Goal: Task Accomplishment & Management: Manage account settings

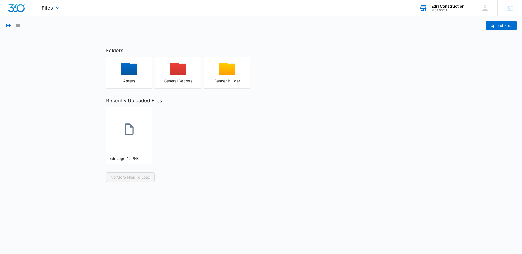
click at [439, 7] on div "Edri Construction" at bounding box center [448, 6] width 33 height 4
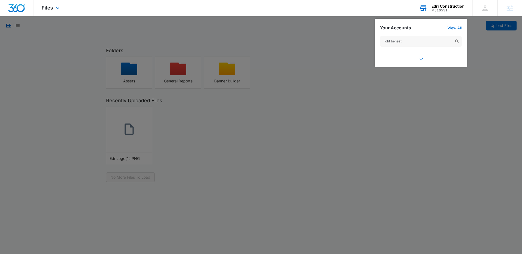
type input "light beneath"
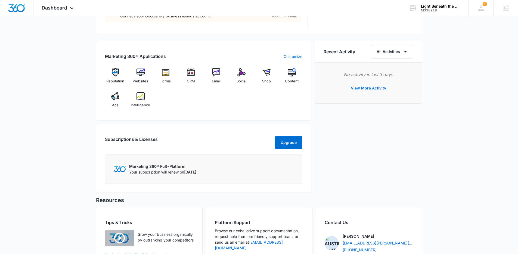
scroll to position [257, 0]
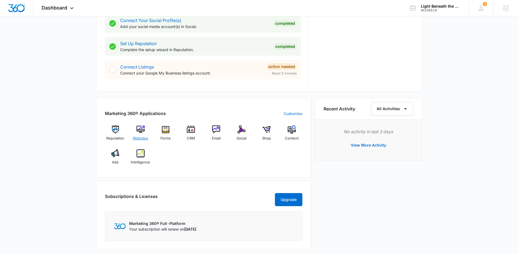
click at [140, 127] on img at bounding box center [141, 129] width 8 height 8
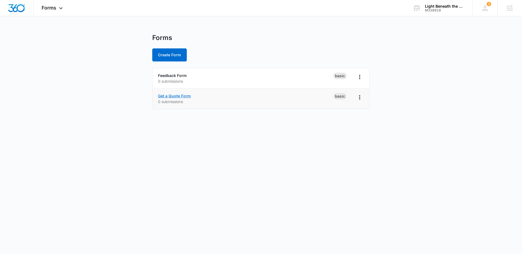
click at [177, 96] on link "Get a Quote Form" at bounding box center [174, 96] width 33 height 5
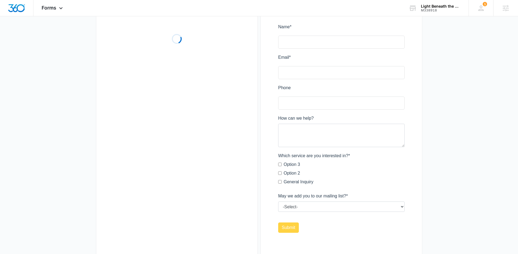
scroll to position [92, 0]
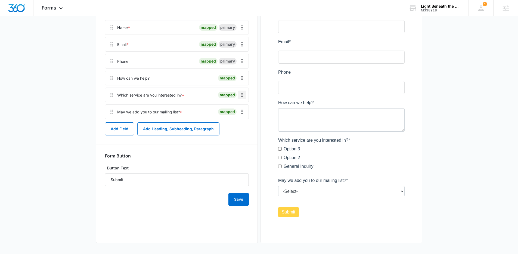
click at [241, 94] on icon "Overflow Menu" at bounding box center [242, 95] width 7 height 7
click at [232, 116] on div "Delete" at bounding box center [227, 118] width 11 height 4
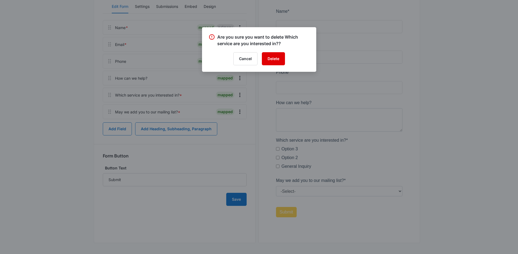
click at [266, 60] on button "Delete" at bounding box center [273, 58] width 23 height 13
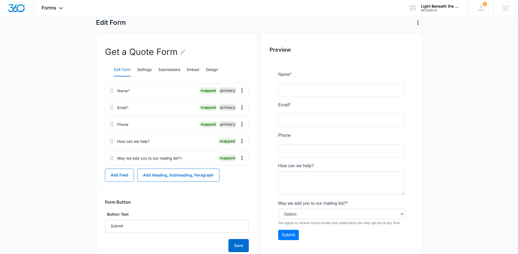
scroll to position [51, 0]
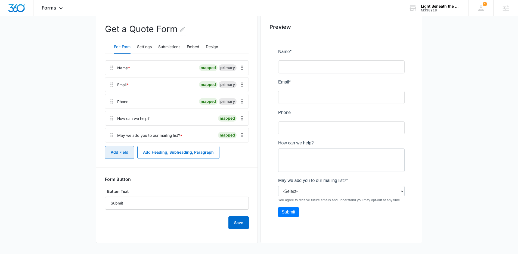
click at [126, 149] on button "Add Field" at bounding box center [119, 152] width 29 height 13
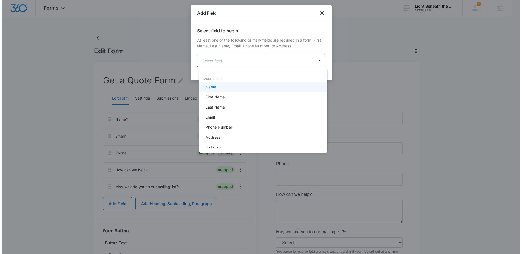
scroll to position [0, 0]
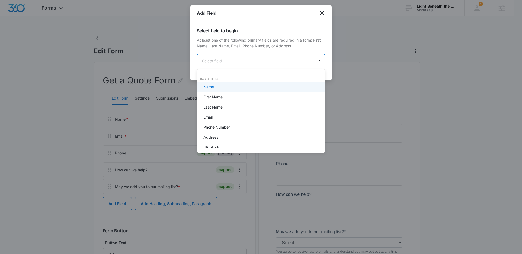
click at [263, 56] on body "Forms Apps Reputation Websites Forms CRM Email Social Shop Content Ads Intellig…" at bounding box center [261, 127] width 522 height 254
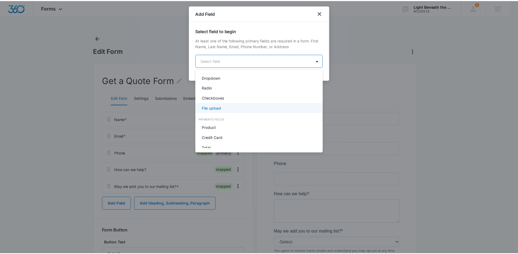
scroll to position [138, 0]
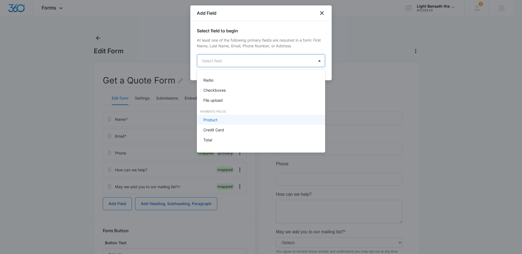
click at [229, 120] on div "Product" at bounding box center [261, 120] width 114 height 6
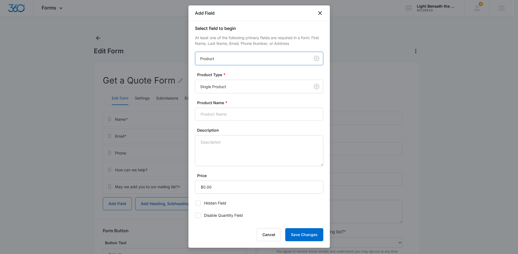
scroll to position [0, 0]
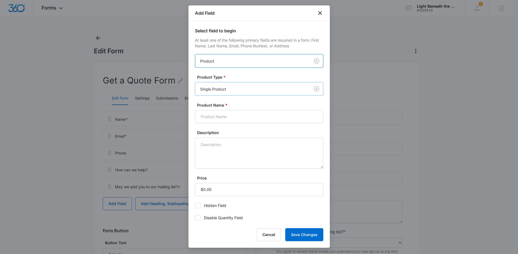
click at [237, 86] on div at bounding box center [251, 89] width 103 height 7
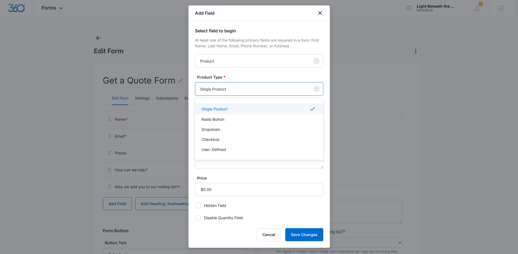
click at [237, 86] on div at bounding box center [251, 89] width 103 height 7
click at [219, 150] on p "User-Defined" at bounding box center [214, 150] width 24 height 6
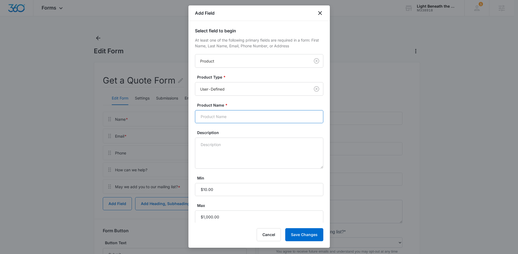
click at [228, 118] on input "Product Name *" at bounding box center [259, 116] width 128 height 13
type input "O"
type input "S"
type input "Donation Amount"
click at [275, 150] on textarea "Description" at bounding box center [259, 153] width 128 height 31
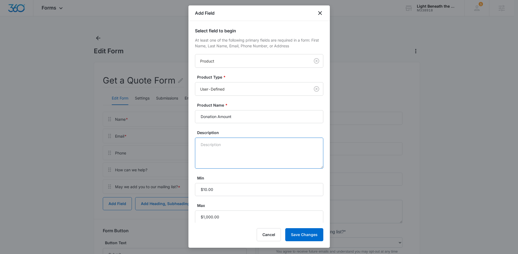
paste textarea "Finance The Work: We provide the financing to begin and complete the work neces…"
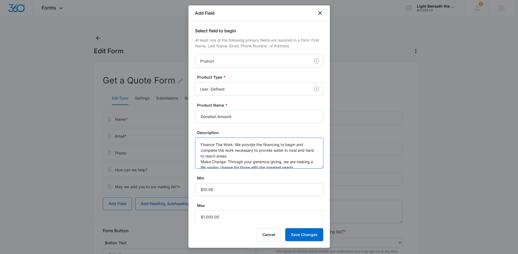
click at [239, 156] on textarea "Finance The Work: We provide the financing to begin and complete the work neces…" at bounding box center [259, 153] width 128 height 31
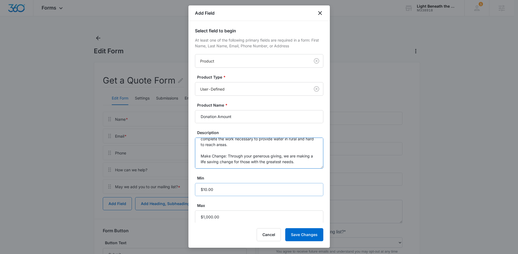
type textarea "Finance The Work: We provide the financing to begin and complete the work neces…"
click at [208, 189] on input "Min" at bounding box center [259, 189] width 128 height 13
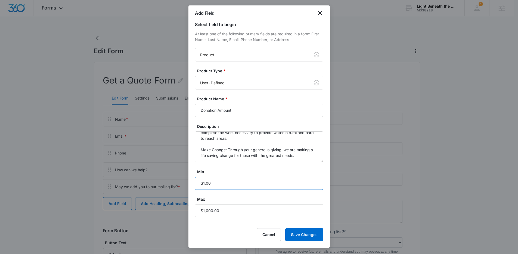
scroll to position [12, 0]
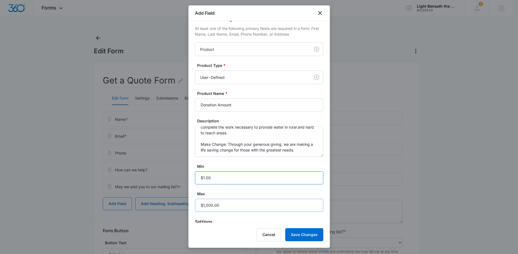
type input "$1.00"
click at [204, 207] on input "Max" at bounding box center [259, 205] width 128 height 13
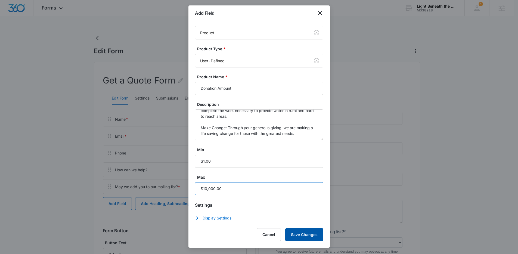
type input "$10,000.00"
click at [297, 237] on button "Save Changes" at bounding box center [304, 234] width 38 height 13
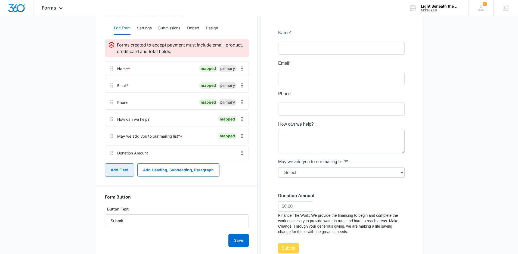
scroll to position [57, 0]
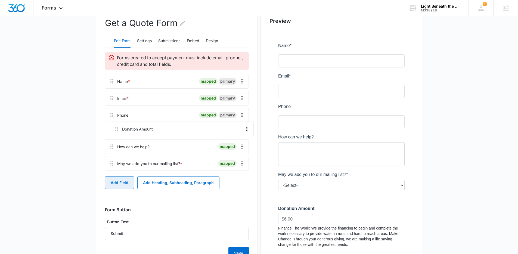
drag, startPoint x: 109, startPoint y: 166, endPoint x: 114, endPoint y: 127, distance: 40.0
click at [114, 127] on div "Name * mapped primary Email * mapped primary Phone mapped primary How can we he…" at bounding box center [177, 123] width 144 height 99
click at [110, 188] on button "Add Field" at bounding box center [119, 182] width 29 height 13
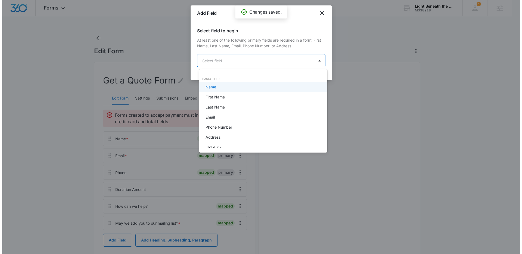
scroll to position [0, 0]
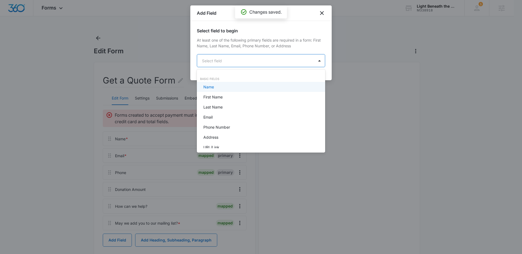
click at [248, 61] on body "Forms Apps Reputation Websites Forms CRM Email Social Shop Content Ads Intellig…" at bounding box center [261, 127] width 522 height 254
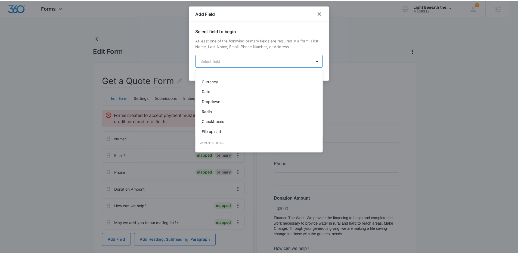
scroll to position [138, 0]
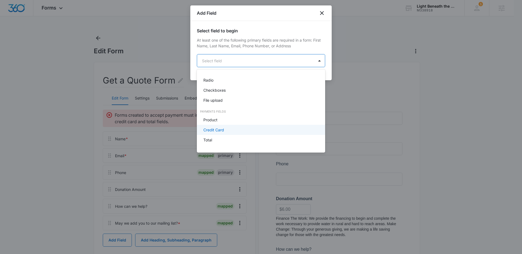
click at [227, 129] on div "Credit Card" at bounding box center [261, 130] width 114 height 6
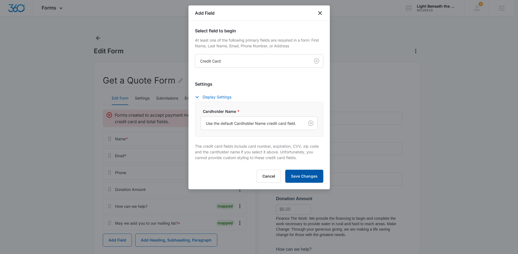
click at [297, 181] on button "Save Changes" at bounding box center [304, 176] width 38 height 13
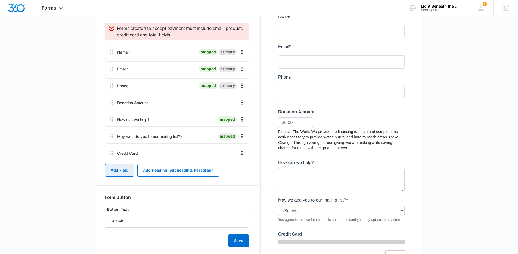
scroll to position [88, 0]
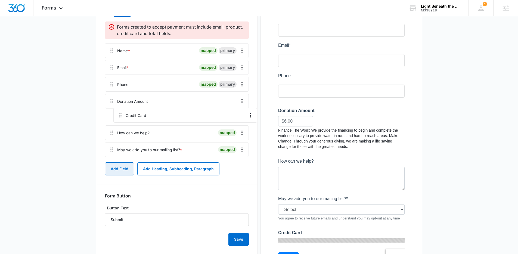
drag, startPoint x: 111, startPoint y: 153, endPoint x: 119, endPoint y: 113, distance: 40.9
click at [119, 113] on div "Name * mapped primary Email * mapped primary Phone mapped primary Donation Amou…" at bounding box center [177, 101] width 144 height 116
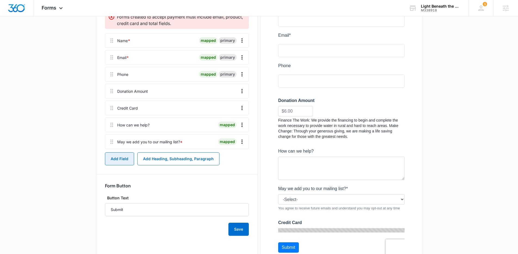
scroll to position [100, 0]
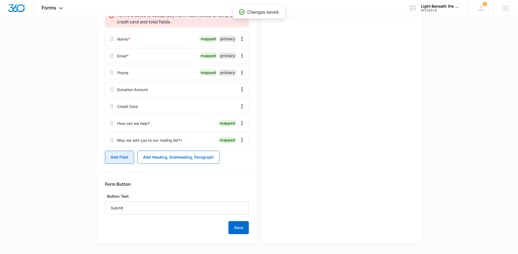
click at [117, 153] on button "Add Field" at bounding box center [119, 157] width 29 height 13
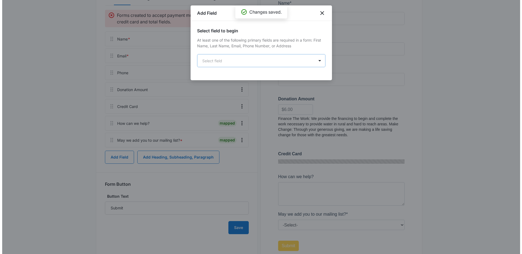
scroll to position [0, 0]
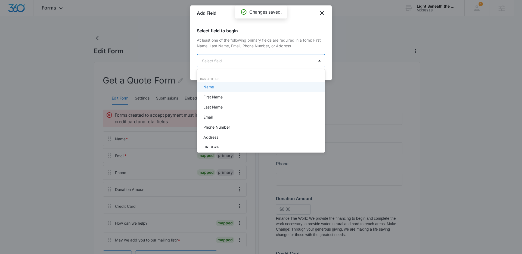
click at [266, 54] on body "Forms Apps Reputation Websites Forms CRM Email Social Shop Content Ads Intellig…" at bounding box center [261, 127] width 522 height 254
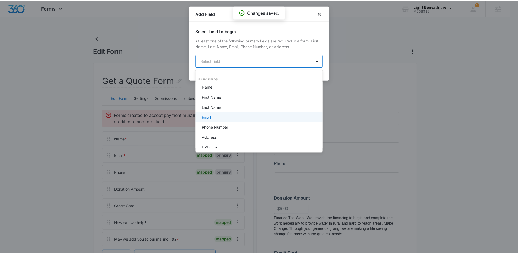
scroll to position [128, 0]
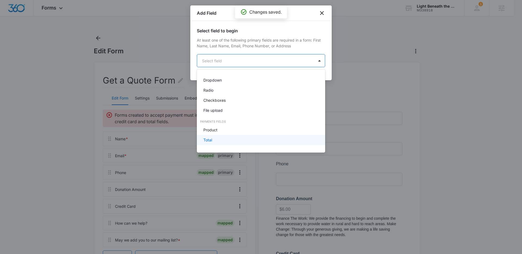
click at [212, 139] on p "Total" at bounding box center [208, 140] width 9 height 6
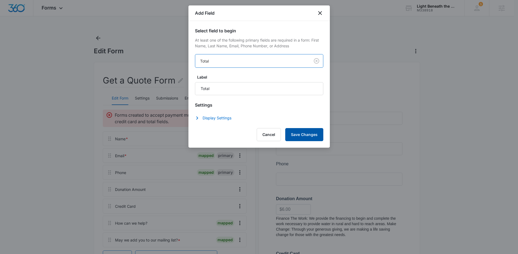
click at [308, 135] on button "Save Changes" at bounding box center [304, 134] width 38 height 13
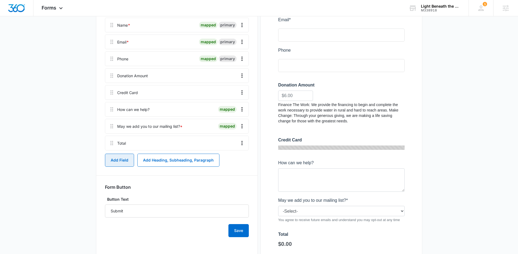
scroll to position [112, 0]
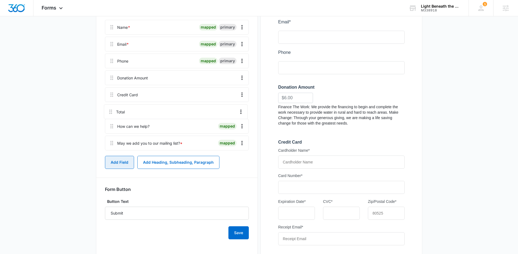
drag, startPoint x: 112, startPoint y: 146, endPoint x: 111, endPoint y: 109, distance: 37.0
click at [111, 109] on div "Name * mapped primary Email * mapped primary Phone mapped primary Donation Amou…" at bounding box center [177, 86] width 144 height 133
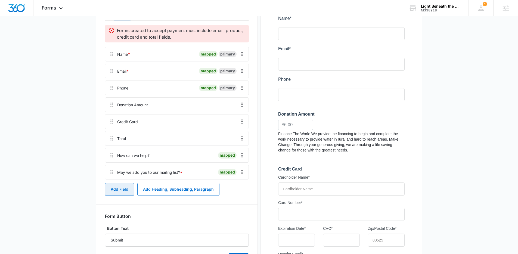
scroll to position [82, 0]
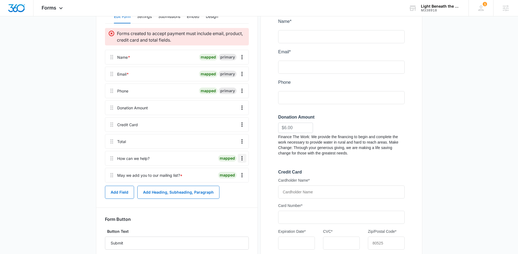
click at [243, 160] on icon "Overflow Menu" at bounding box center [242, 158] width 7 height 7
click at [223, 182] on div "Delete" at bounding box center [227, 182] width 11 height 4
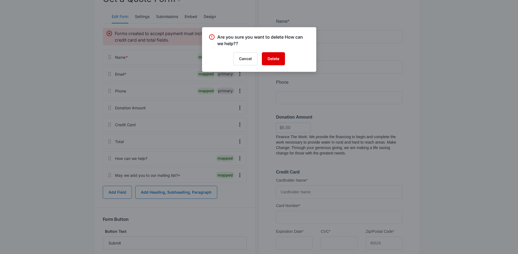
click at [275, 61] on button "Delete" at bounding box center [273, 58] width 23 height 13
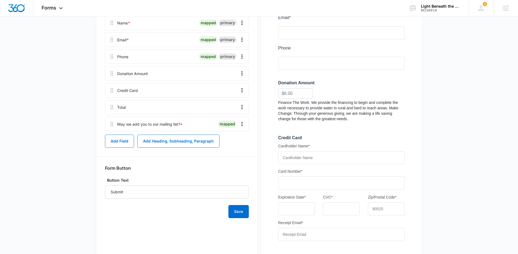
scroll to position [141, 0]
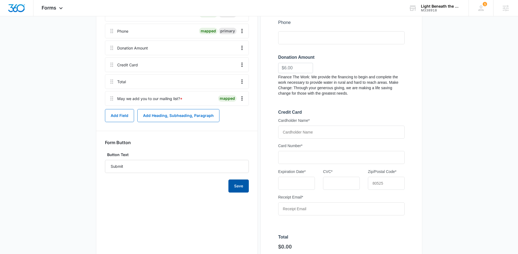
click at [244, 187] on button "Save" at bounding box center [239, 186] width 20 height 13
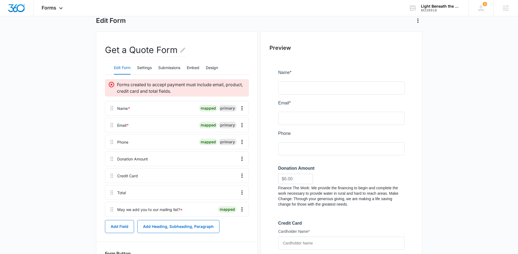
scroll to position [0, 0]
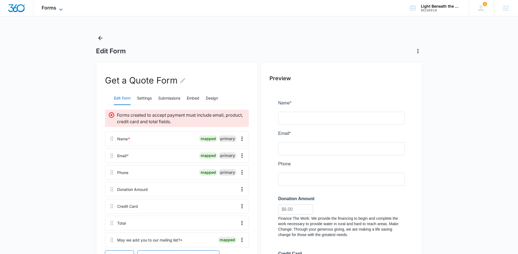
click at [62, 8] on icon at bounding box center [61, 9] width 7 height 7
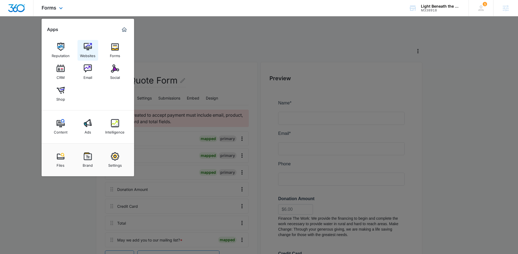
click at [94, 50] on link "Websites" at bounding box center [88, 50] width 21 height 21
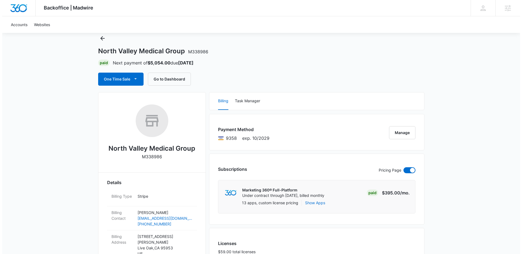
scroll to position [24, 0]
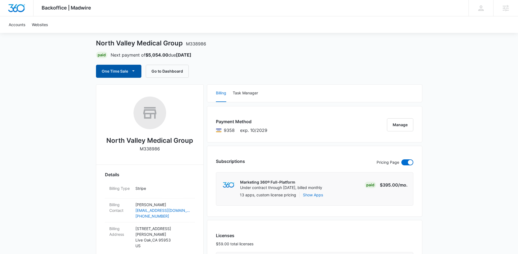
click at [115, 67] on button "One Time Sale" at bounding box center [118, 71] width 45 height 13
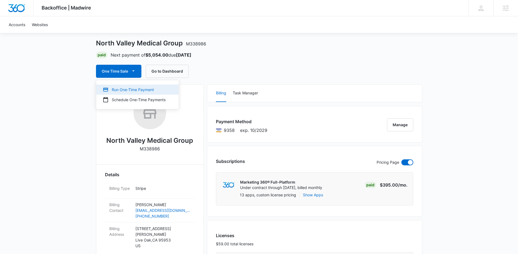
click at [122, 88] on div "Run One-Time Payment" at bounding box center [134, 90] width 63 height 6
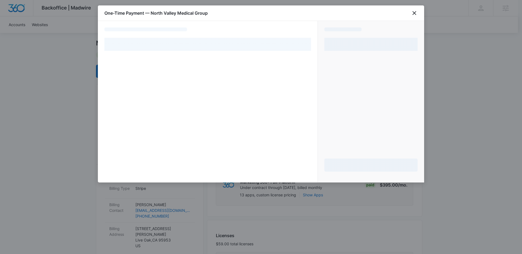
select select "pm_1SCmcSA4n8RTgNjUXCUKinWH"
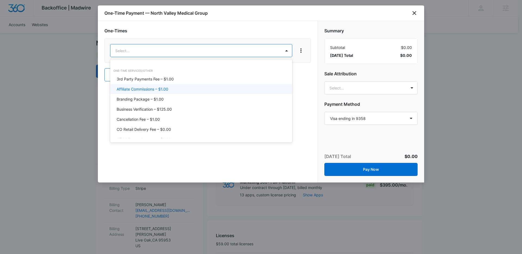
scroll to position [238, 0]
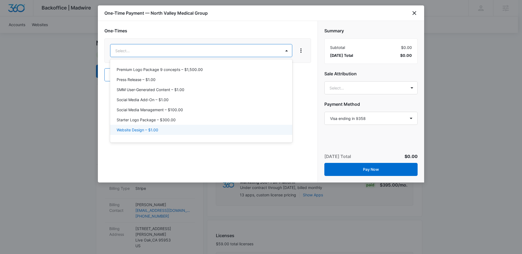
click at [143, 129] on p "Website Design – $1.00" at bounding box center [138, 130] width 42 height 6
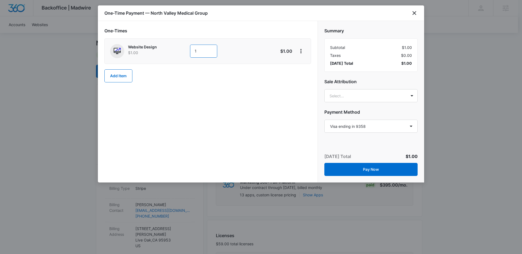
click at [199, 49] on input "1" at bounding box center [203, 51] width 27 height 13
type input "500"
